Goal: Entertainment & Leisure: Consume media (video, audio)

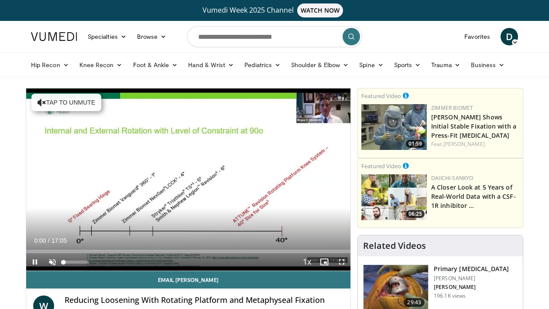
click at [50, 263] on span "Video Player" at bounding box center [52, 262] width 17 height 17
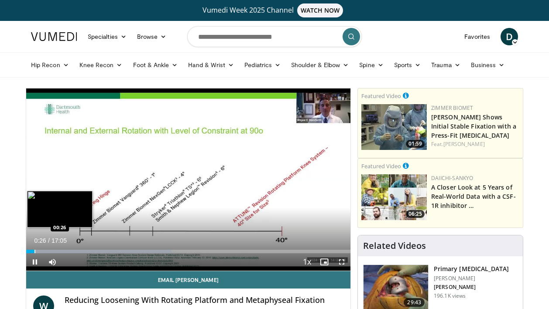
click at [34, 251] on div "Progress Bar" at bounding box center [34, 251] width 1 height 3
click at [42, 251] on div "Progress Bar" at bounding box center [42, 251] width 1 height 3
click at [50, 249] on div "Loaded : 58.48% 00:56 01:15" at bounding box center [188, 249] width 324 height 8
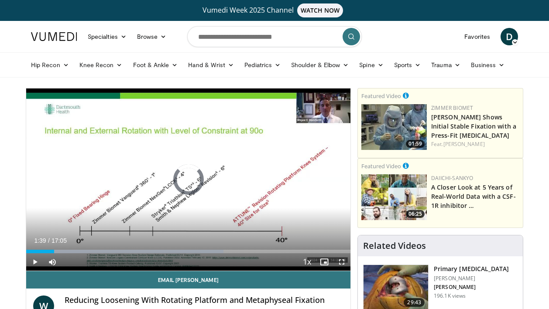
click at [58, 250] on div "Loaded : 60.88% 01:39 01:39" at bounding box center [188, 249] width 324 height 8
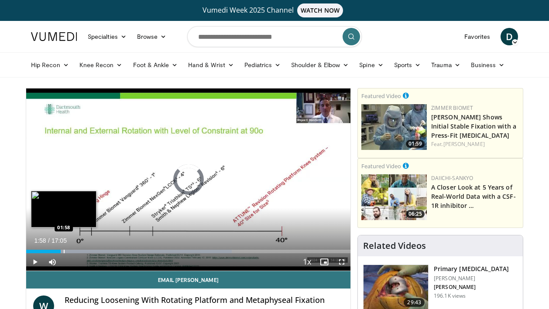
click at [64, 250] on div "Progress Bar" at bounding box center [64, 251] width 1 height 3
click at [69, 252] on div "Progress Bar" at bounding box center [69, 251] width 1 height 3
click at [74, 250] on div "Progress Bar" at bounding box center [74, 251] width 1 height 3
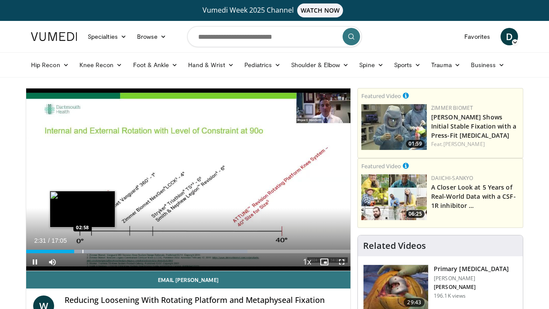
click at [82, 250] on div "Progress Bar" at bounding box center [82, 251] width 1 height 3
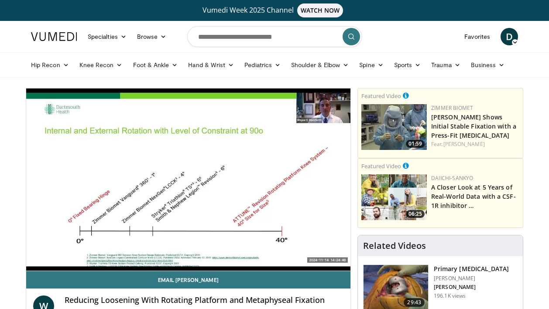
click at [96, 250] on video-js "**********" at bounding box center [188, 180] width 324 height 183
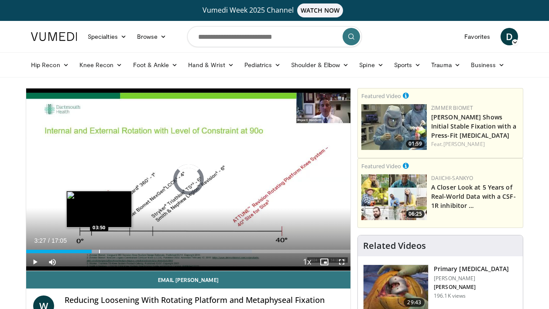
click at [99, 252] on div "Progress Bar" at bounding box center [99, 251] width 1 height 3
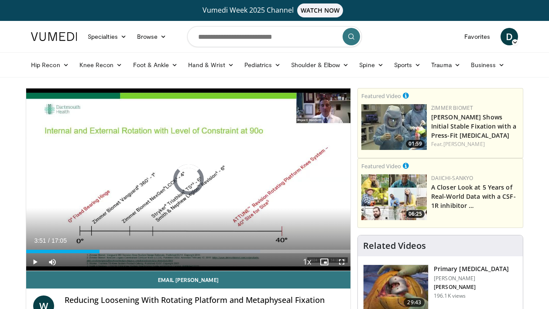
click at [109, 252] on div "Progress Bar" at bounding box center [109, 251] width 1 height 3
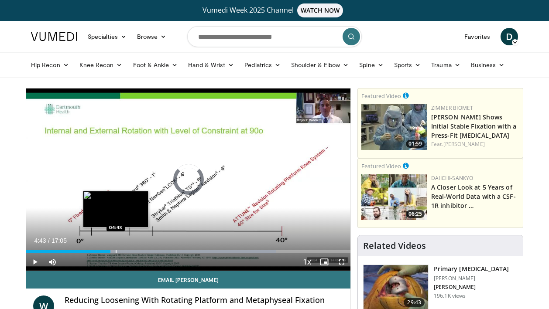
click at [116, 250] on div "Progress Bar" at bounding box center [116, 251] width 1 height 3
click at [121, 250] on div "Loaded : 79.93% 04:44 04:59" at bounding box center [188, 249] width 324 height 8
click at [129, 250] on div "Progress Bar" at bounding box center [129, 251] width 1 height 3
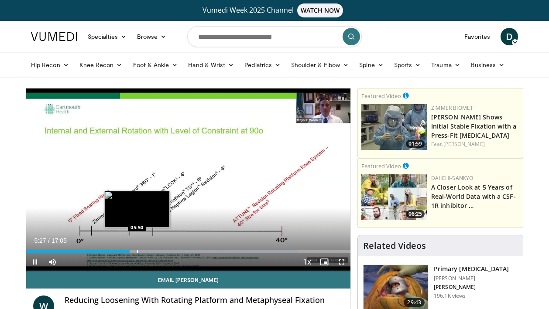
click at [137, 250] on div "Loaded : 83.82% 05:27 05:50" at bounding box center [188, 249] width 324 height 8
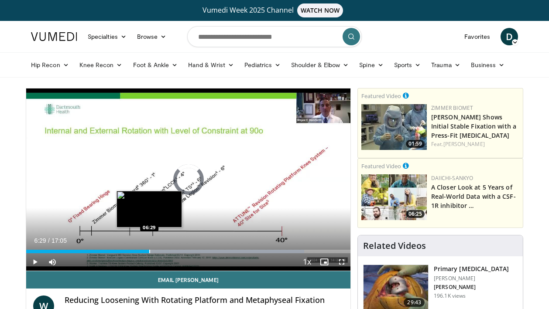
click at [149, 250] on div "Progress Bar" at bounding box center [149, 251] width 1 height 3
click at [160, 251] on div "Progress Bar" at bounding box center [160, 251] width 1 height 3
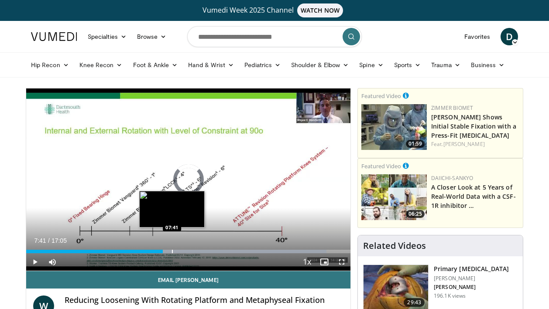
click at [172, 251] on div "Progress Bar" at bounding box center [172, 251] width 1 height 3
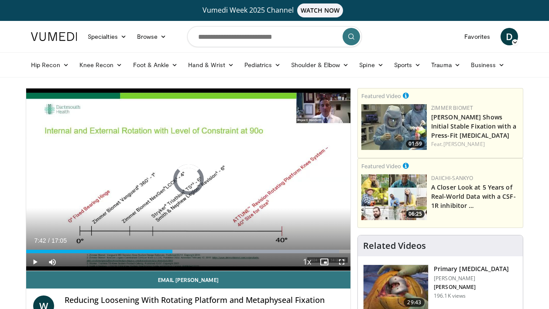
click at [185, 251] on div "Progress Bar" at bounding box center [185, 251] width 1 height 3
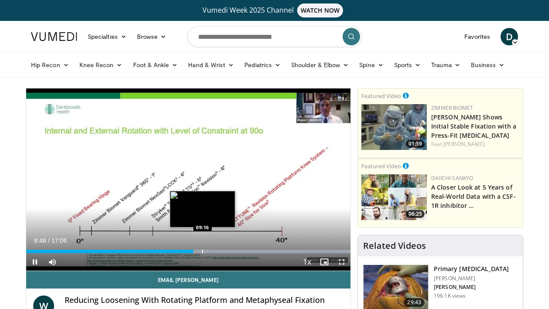
click at [203, 250] on div "Progress Bar" at bounding box center [202, 251] width 1 height 3
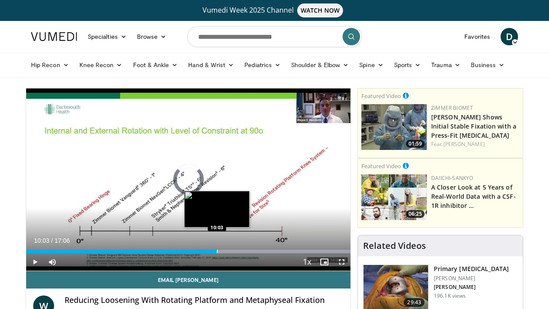
click at [217, 251] on div "Progress Bar" at bounding box center [217, 251] width 1 height 3
click at [226, 248] on div "Loaded : 99.99% 10:12 10:32" at bounding box center [188, 249] width 324 height 8
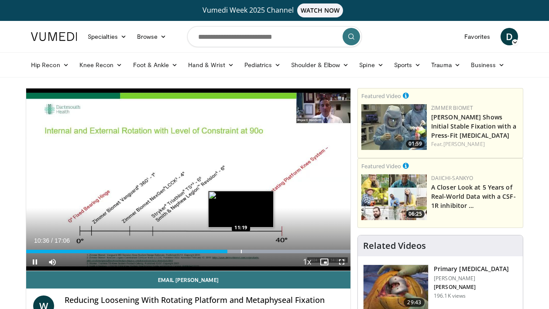
click at [241, 250] on div "Progress Bar" at bounding box center [241, 251] width 1 height 3
click at [251, 250] on div "Loaded : 99.99% 11:21 11:51" at bounding box center [188, 249] width 324 height 8
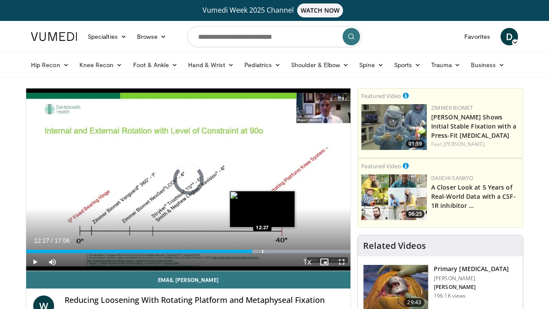
click at [262, 252] on div "Progress Bar" at bounding box center [262, 251] width 1 height 3
click at [276, 251] on div "Progress Bar" at bounding box center [275, 251] width 1 height 3
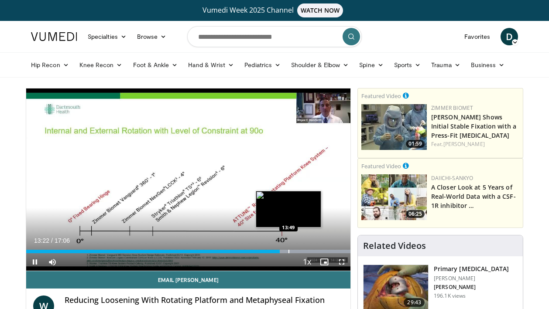
click at [288, 252] on div "Progress Bar" at bounding box center [288, 251] width 1 height 3
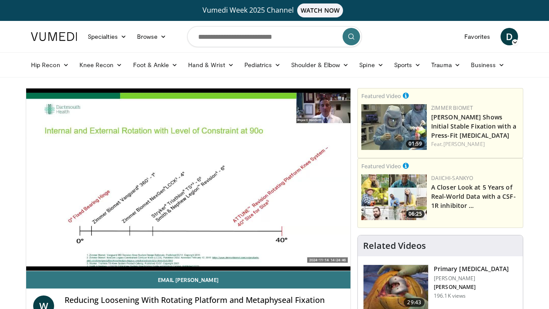
click at [299, 249] on div "10 seconds Tap to unmute" at bounding box center [188, 180] width 324 height 182
